Goal: Check status: Check status

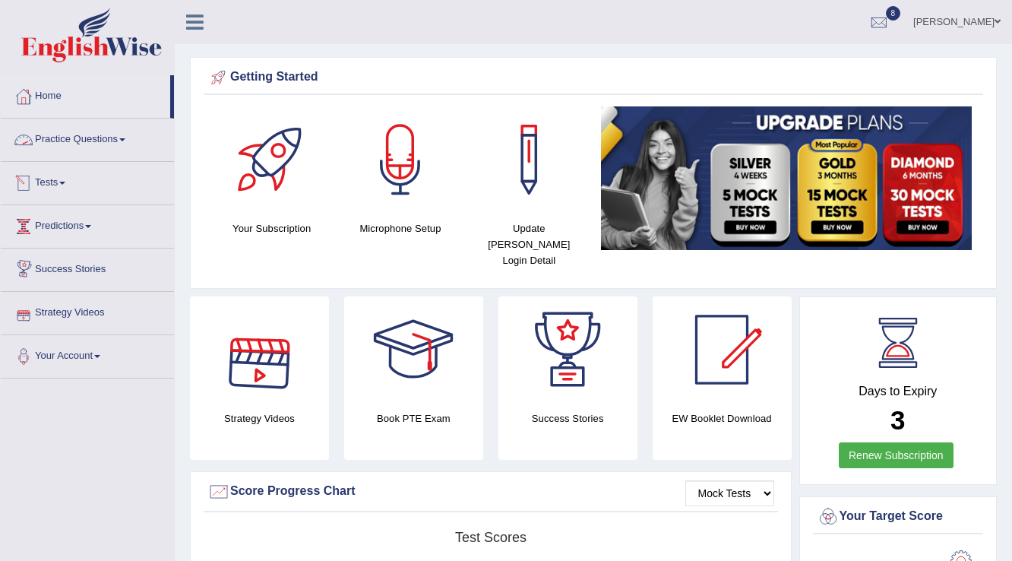
click at [59, 183] on link "Tests" at bounding box center [87, 181] width 173 height 38
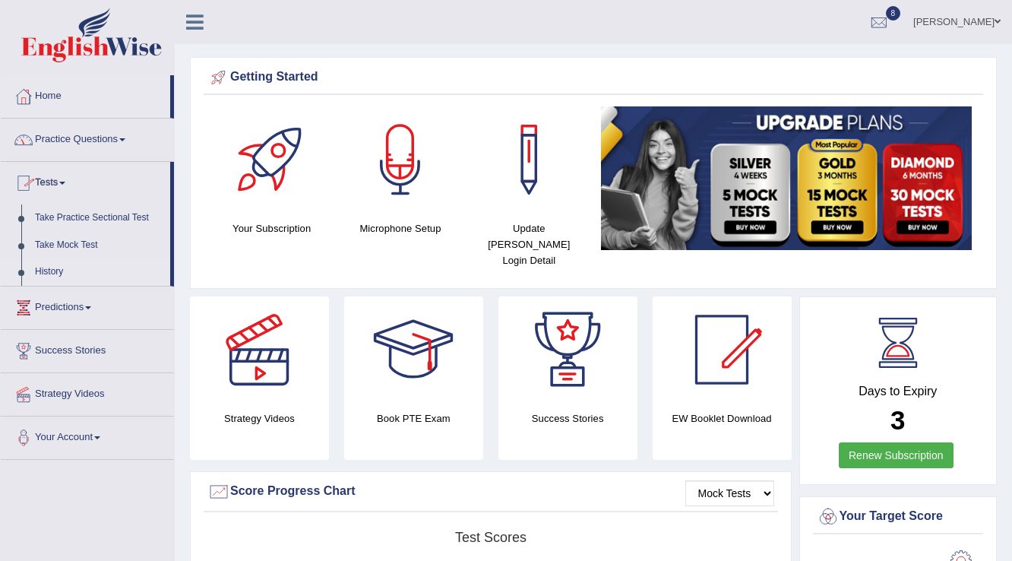
click at [46, 271] on link "History" at bounding box center [99, 271] width 142 height 27
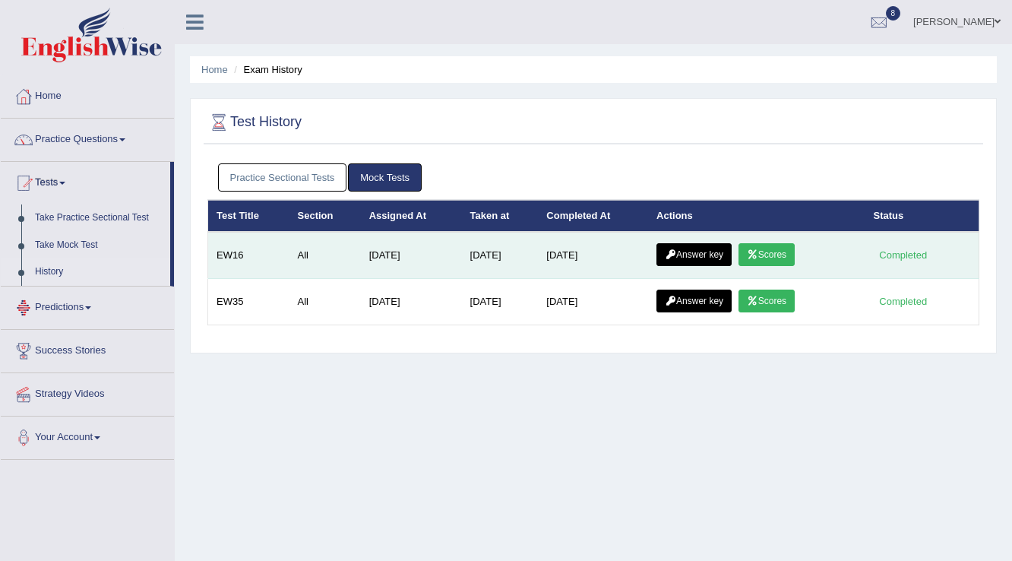
click at [765, 252] on link "Scores" at bounding box center [766, 254] width 56 height 23
click at [676, 250] on icon at bounding box center [670, 254] width 11 height 9
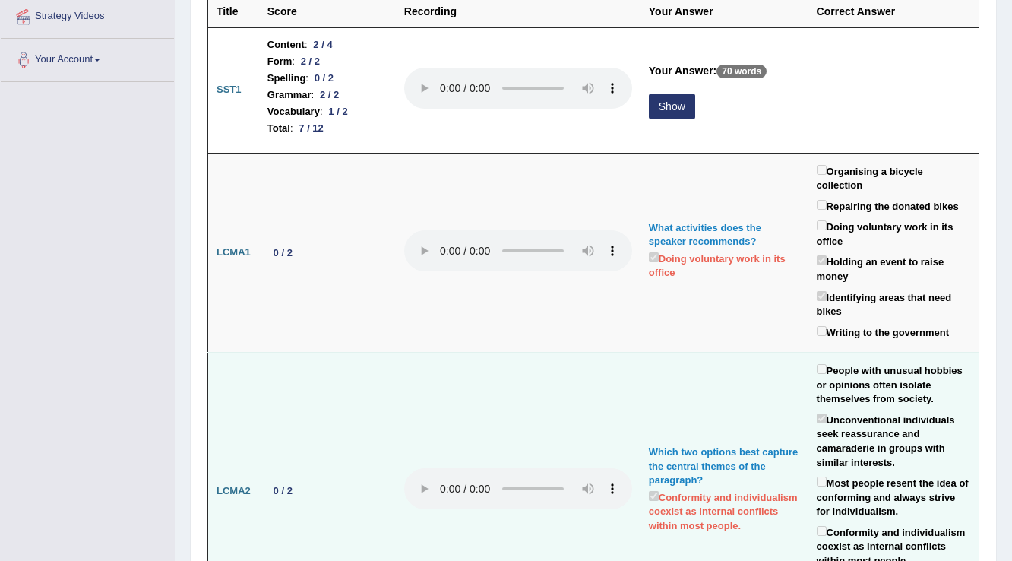
scroll to position [188, 0]
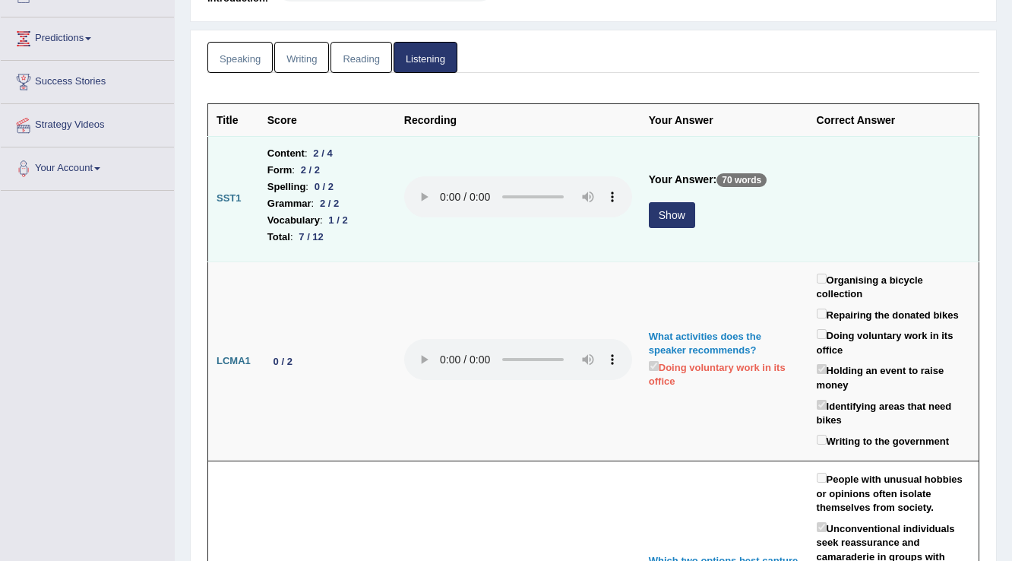
click at [684, 207] on button "Show" at bounding box center [672, 215] width 46 height 26
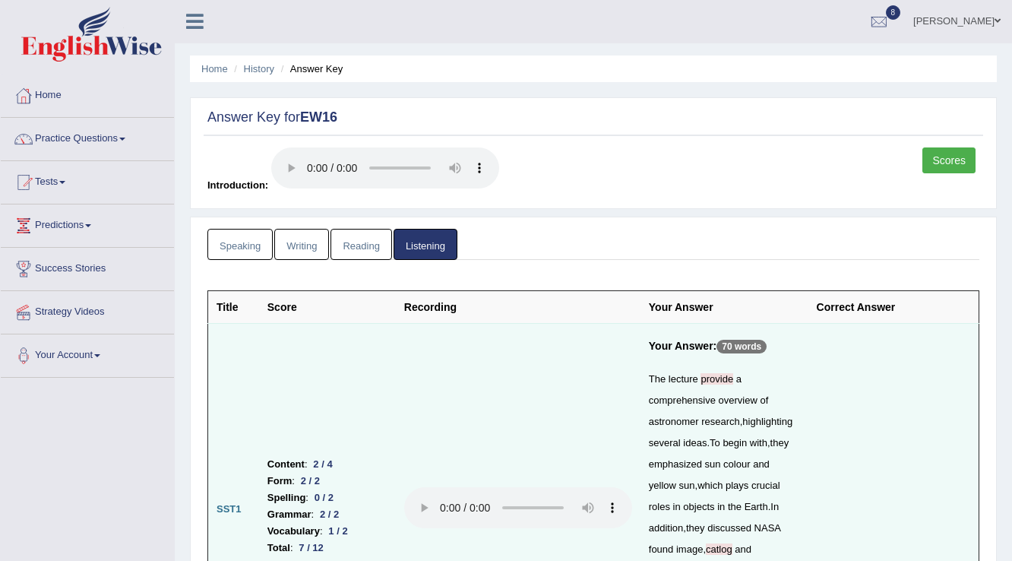
scroll to position [0, 0]
click at [355, 249] on link "Reading" at bounding box center [360, 244] width 61 height 31
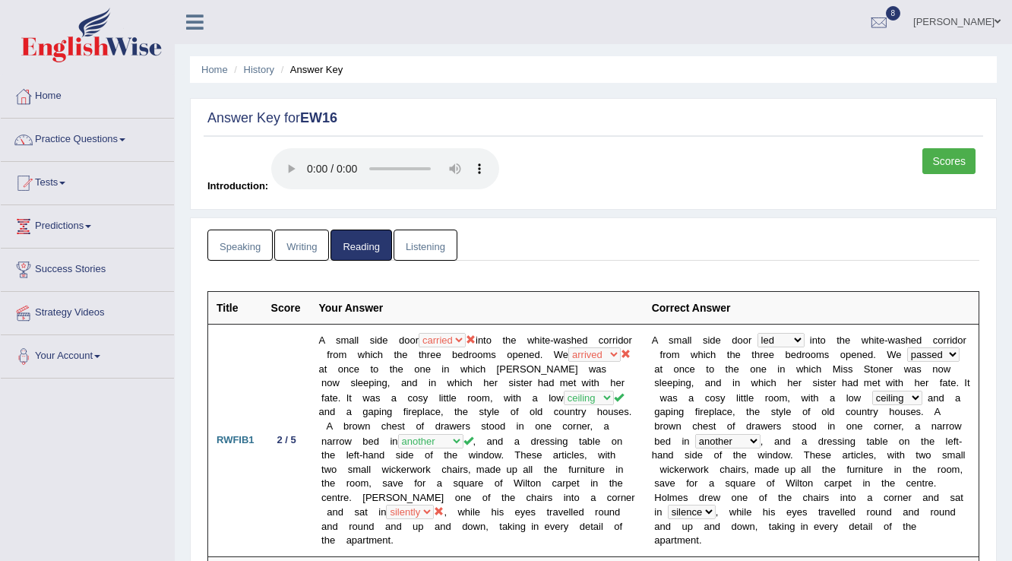
click at [300, 252] on link "Writing" at bounding box center [301, 244] width 55 height 31
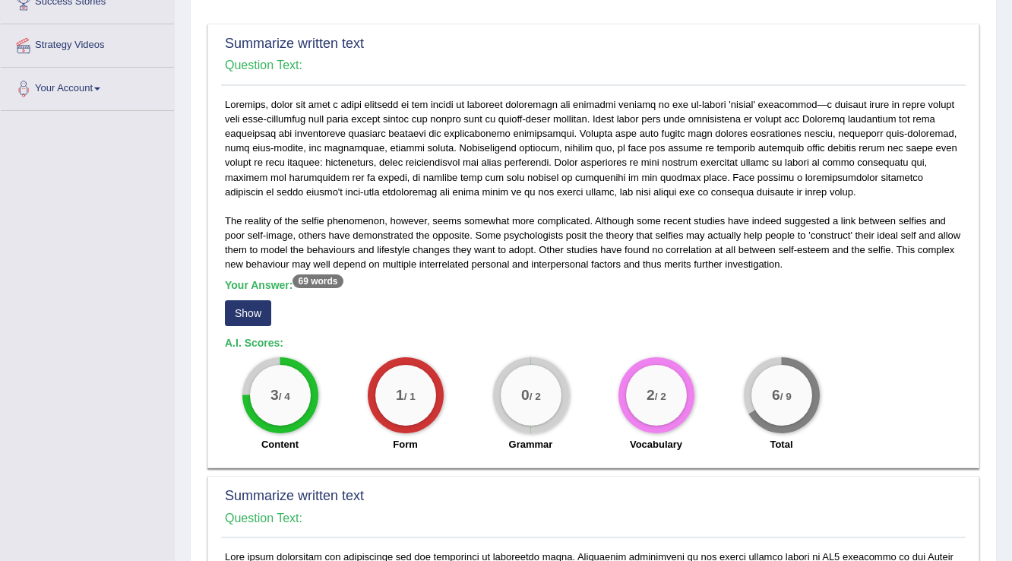
scroll to position [304, 0]
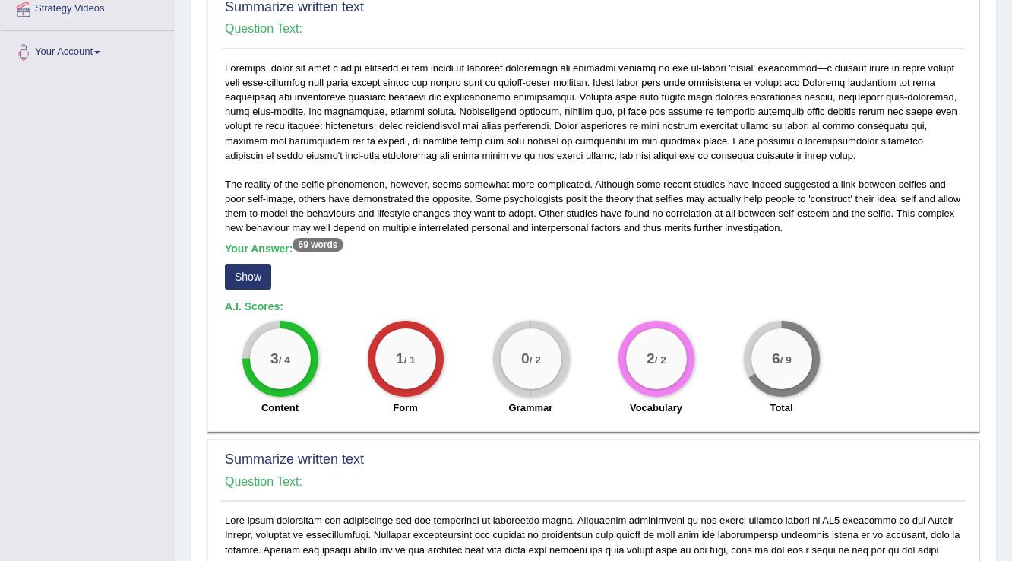
click at [223, 280] on div "The reality of the selfie phenomenon, however, seems somewhat more complicated.…" at bounding box center [593, 242] width 744 height 362
click at [235, 277] on button "Show" at bounding box center [248, 277] width 46 height 26
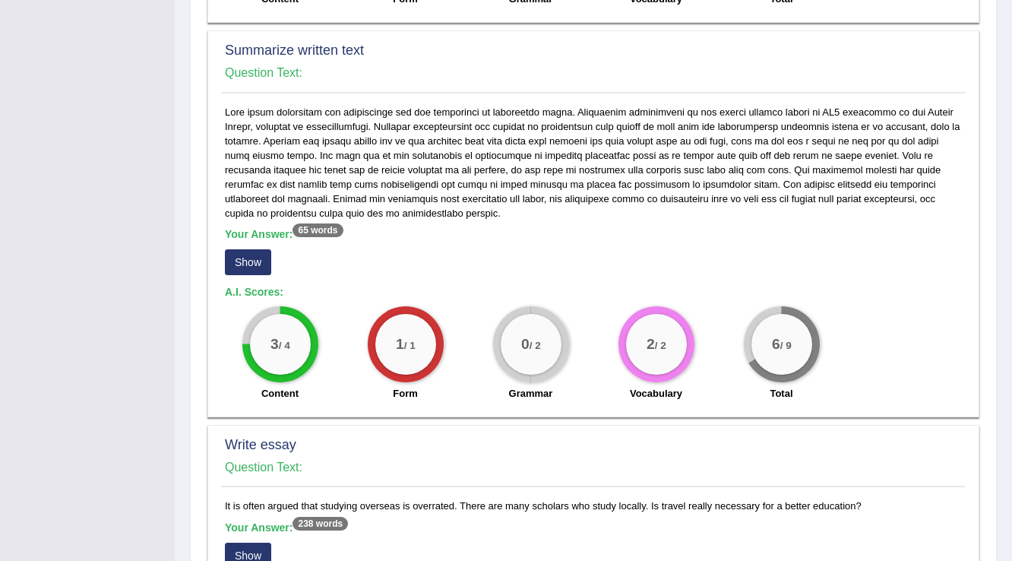
scroll to position [729, 0]
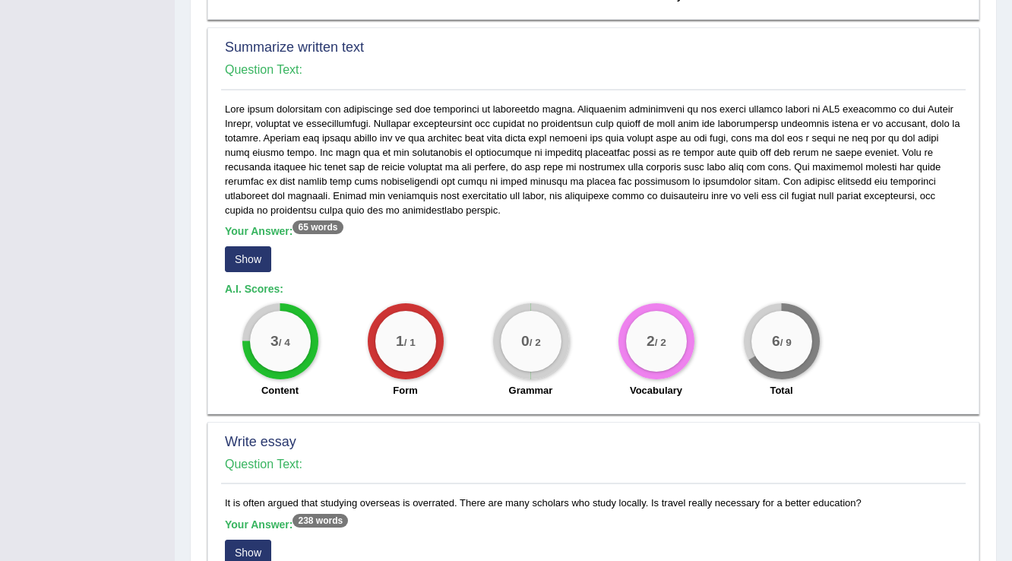
click at [242, 263] on button "Show" at bounding box center [248, 259] width 46 height 26
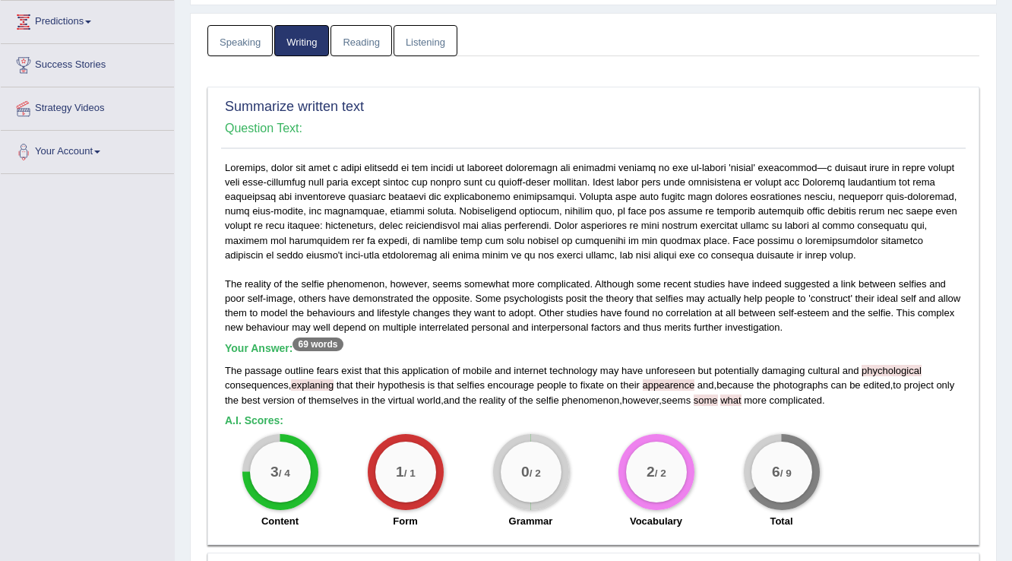
scroll to position [0, 0]
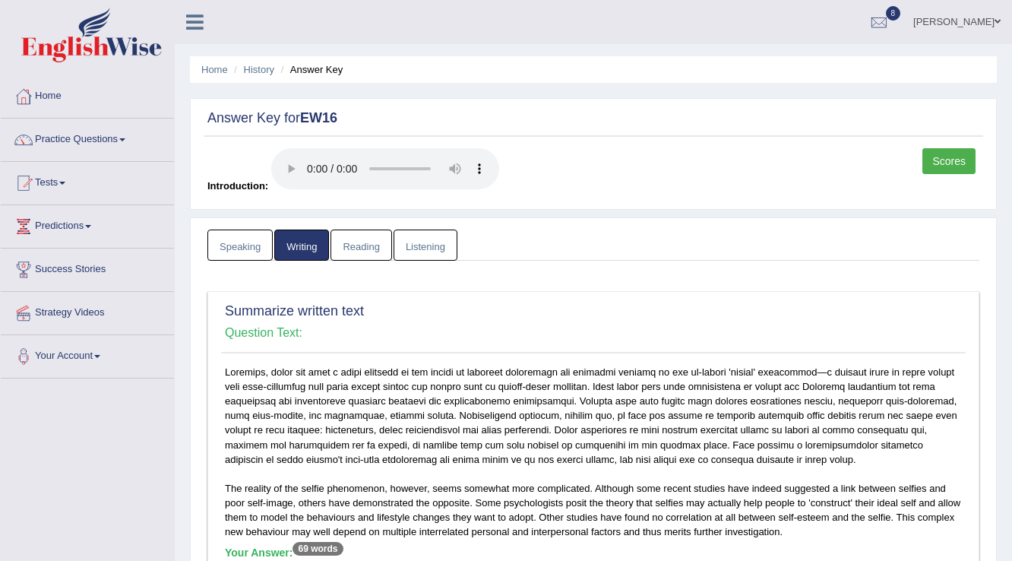
click at [247, 243] on link "Speaking" at bounding box center [239, 244] width 65 height 31
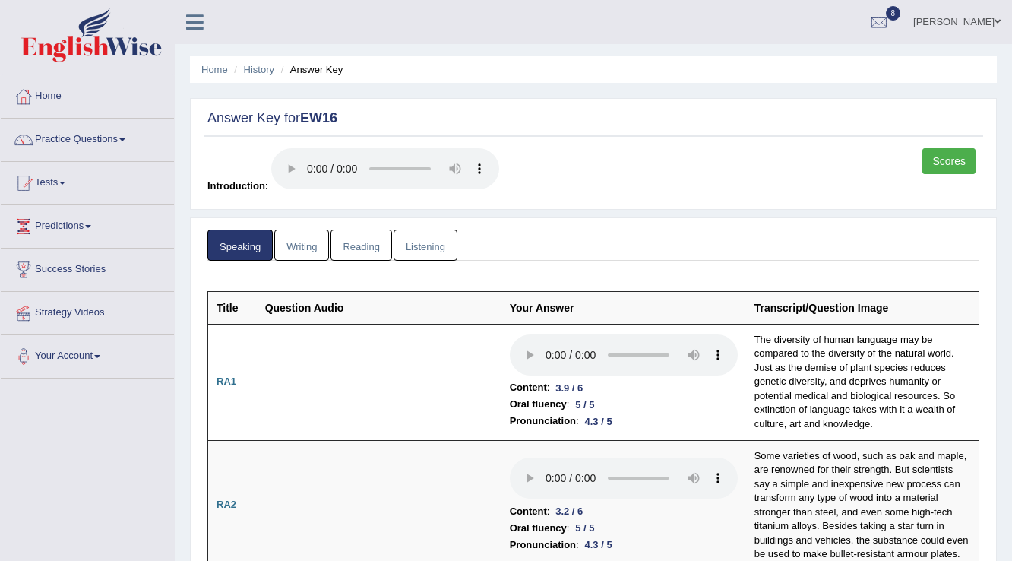
click at [963, 163] on link "Scores" at bounding box center [948, 161] width 53 height 26
